Goal: Check status: Check status

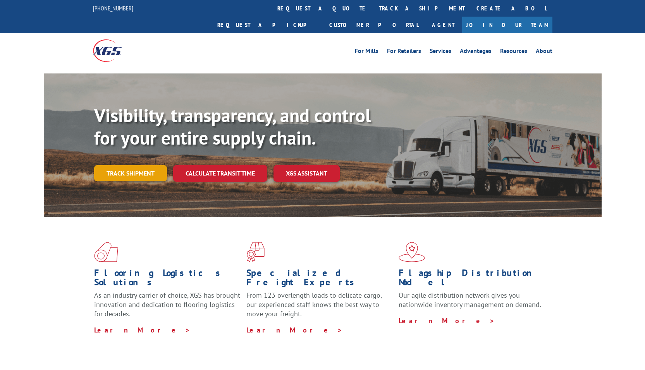
click at [151, 165] on link "Track shipment" at bounding box center [130, 173] width 73 height 16
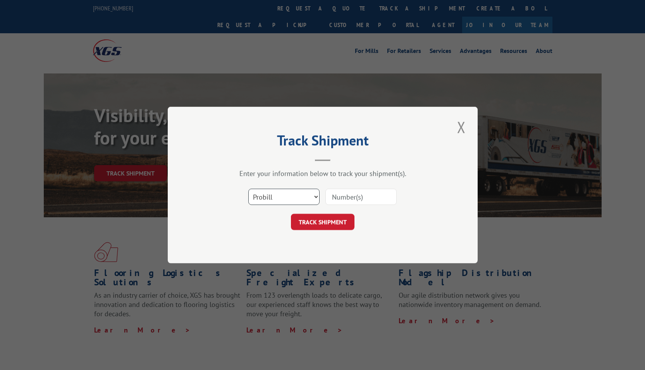
select select "po"
click at [248, 189] on select "Select category... Probill BOL PO" at bounding box center [283, 197] width 71 height 16
click at [356, 203] on input at bounding box center [360, 197] width 71 height 16
paste input "292148895"
type input "292148895"
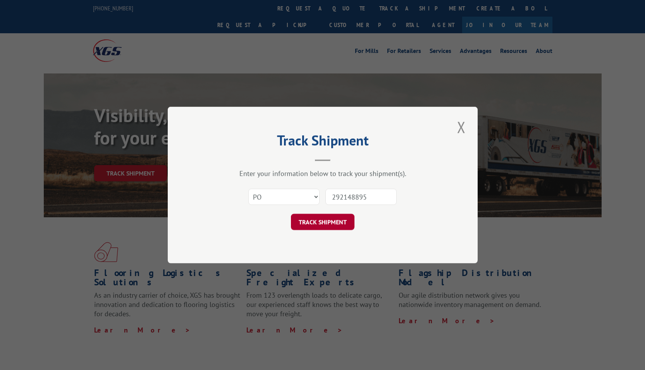
click at [330, 222] on button "TRACK SHIPMENT" at bounding box center [322, 222] width 63 height 16
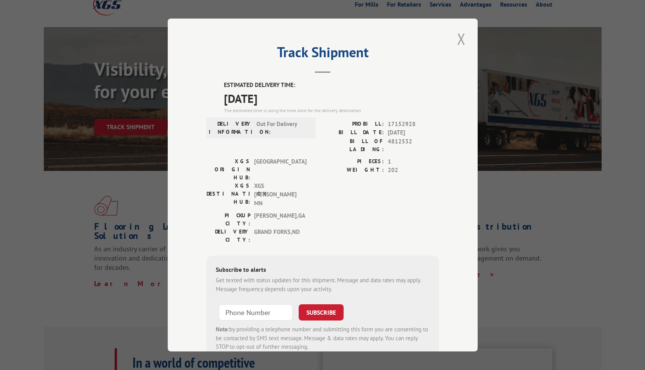
click at [458, 42] on button "Close modal" at bounding box center [460, 38] width 13 height 21
